Goal: Check status

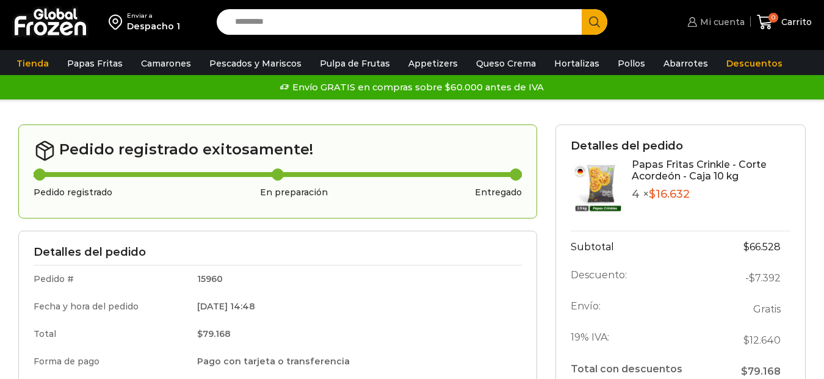
click at [735, 21] on span "Mi cuenta" at bounding box center [721, 22] width 48 height 12
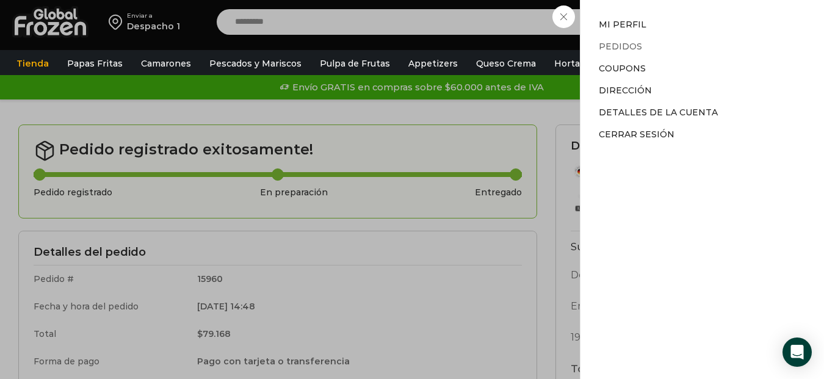
click at [624, 45] on link "Pedidos" at bounding box center [620, 46] width 43 height 11
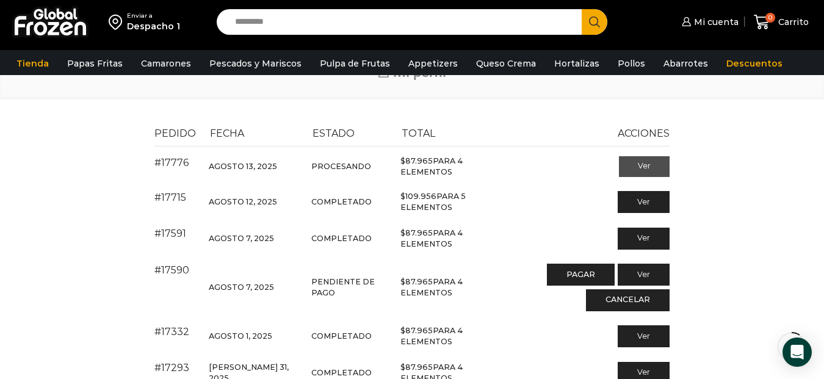
click at [637, 164] on link "Ver" at bounding box center [644, 166] width 51 height 21
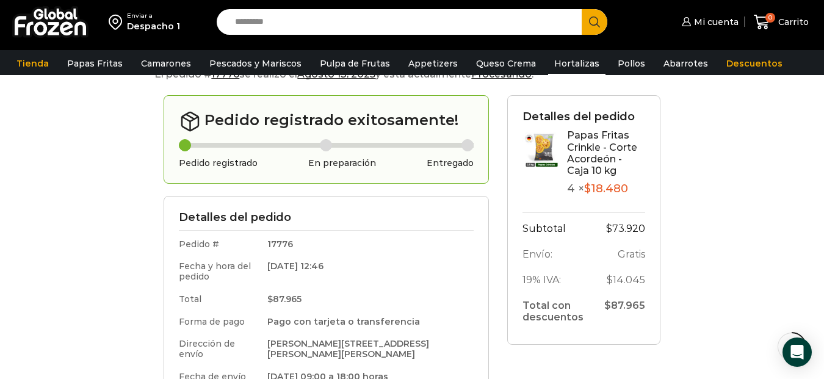
scroll to position [61, 0]
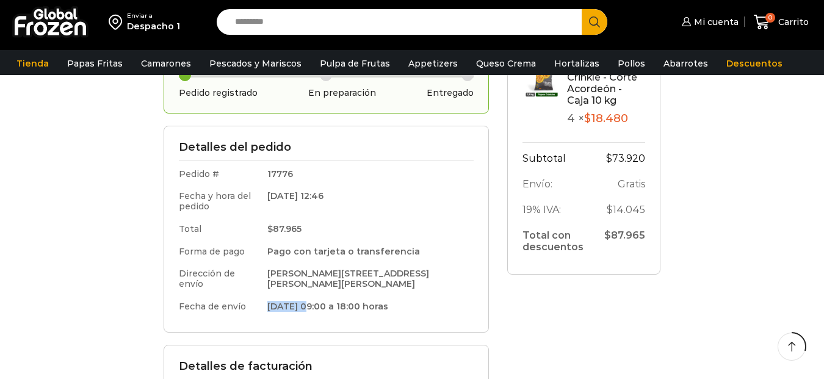
drag, startPoint x: 283, startPoint y: 308, endPoint x: 435, endPoint y: 308, distance: 152.6
click at [323, 309] on td "[DATE] 09:00 a 18:00 horas" at bounding box center [367, 306] width 212 height 23
click at [629, 313] on div "Detalles del pedido Papas Fritas Crinkle - Corte Acordeón - Caja 10 kg 4 × $ 18…" at bounding box center [583, 250] width 171 height 450
